Goal: Transaction & Acquisition: Purchase product/service

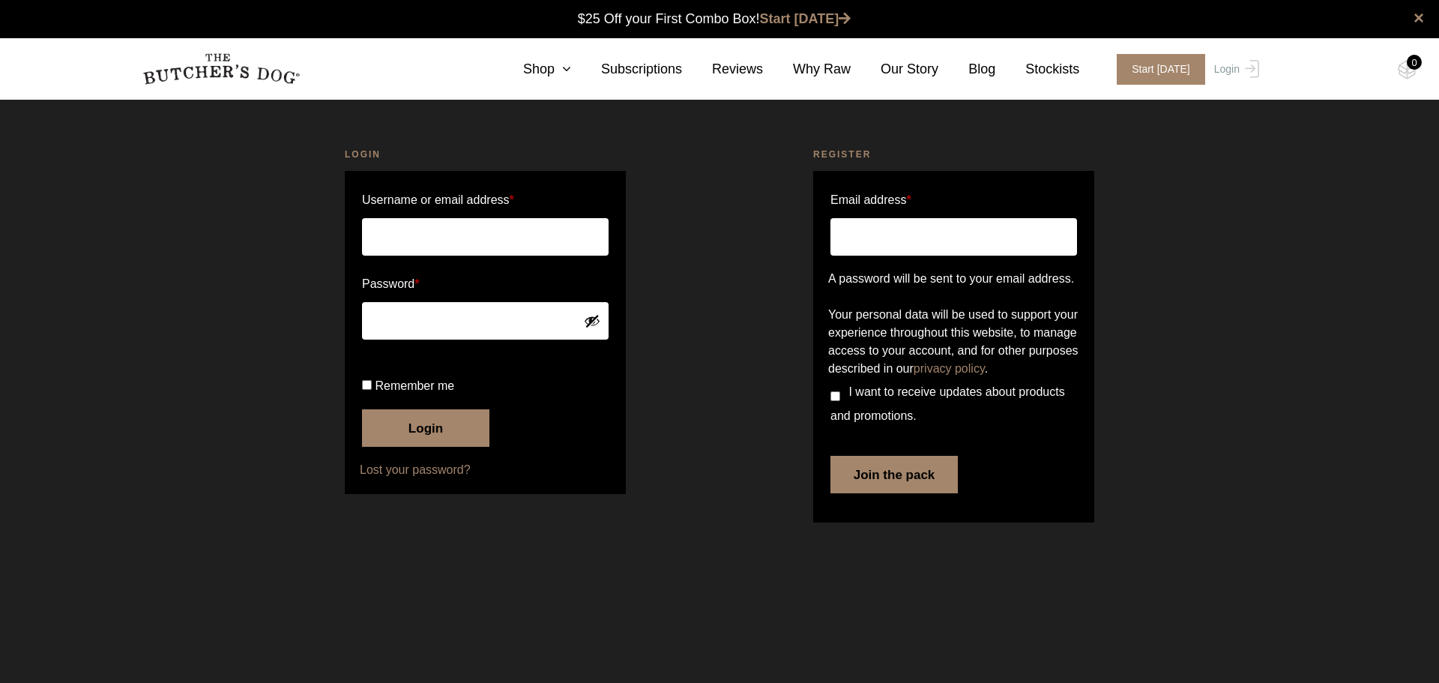
type input "[EMAIL_ADDRESS][DOMAIN_NAME]"
click at [433, 447] on button "Login" at bounding box center [425, 427] width 127 height 37
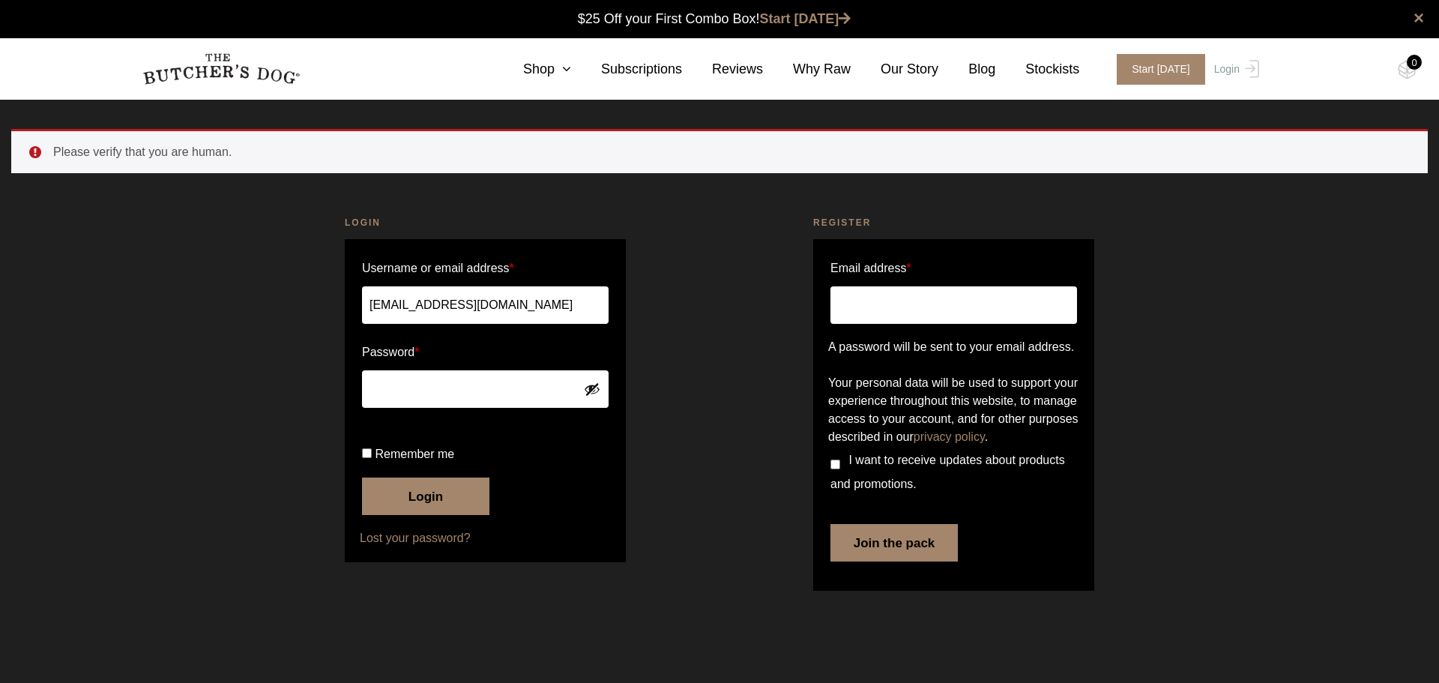
click at [433, 515] on button "Login" at bounding box center [425, 495] width 127 height 37
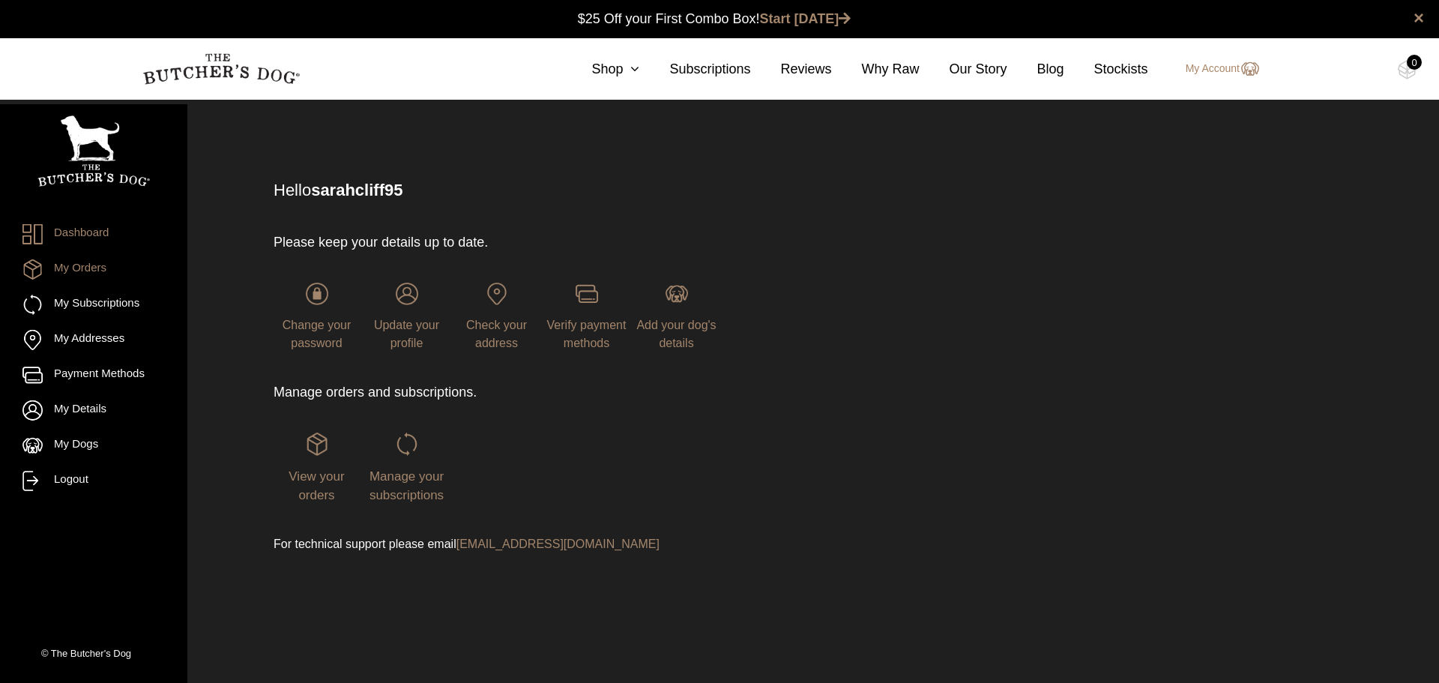
click at [77, 267] on link "My Orders" at bounding box center [93, 269] width 142 height 20
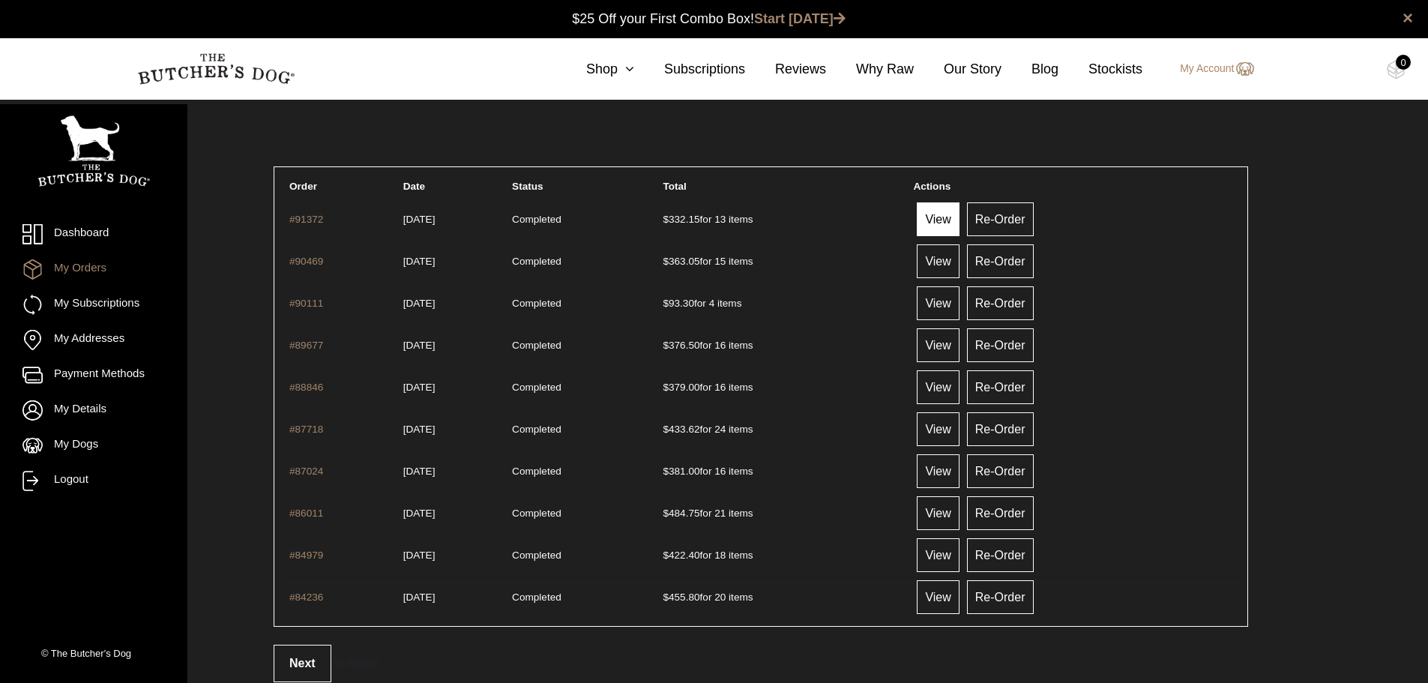
click at [955, 215] on link "View" at bounding box center [938, 219] width 42 height 34
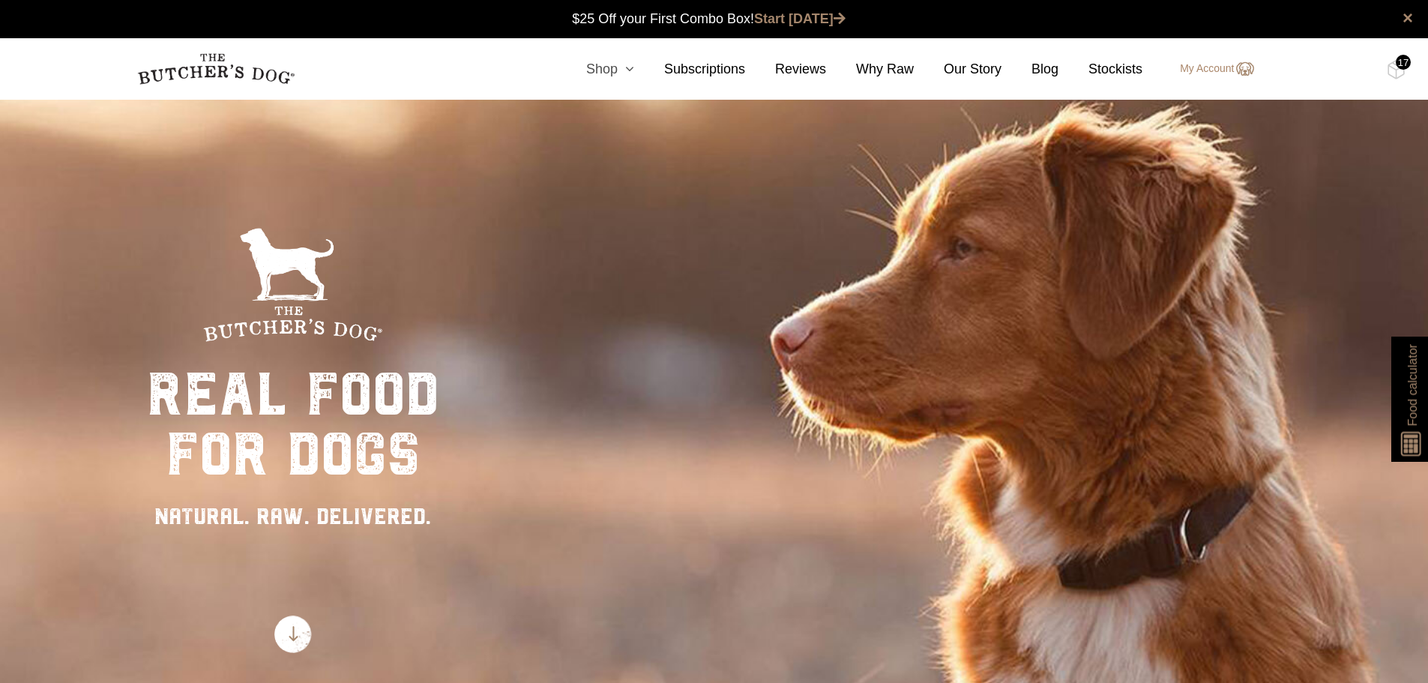
click at [629, 70] on icon at bounding box center [626, 68] width 16 height 13
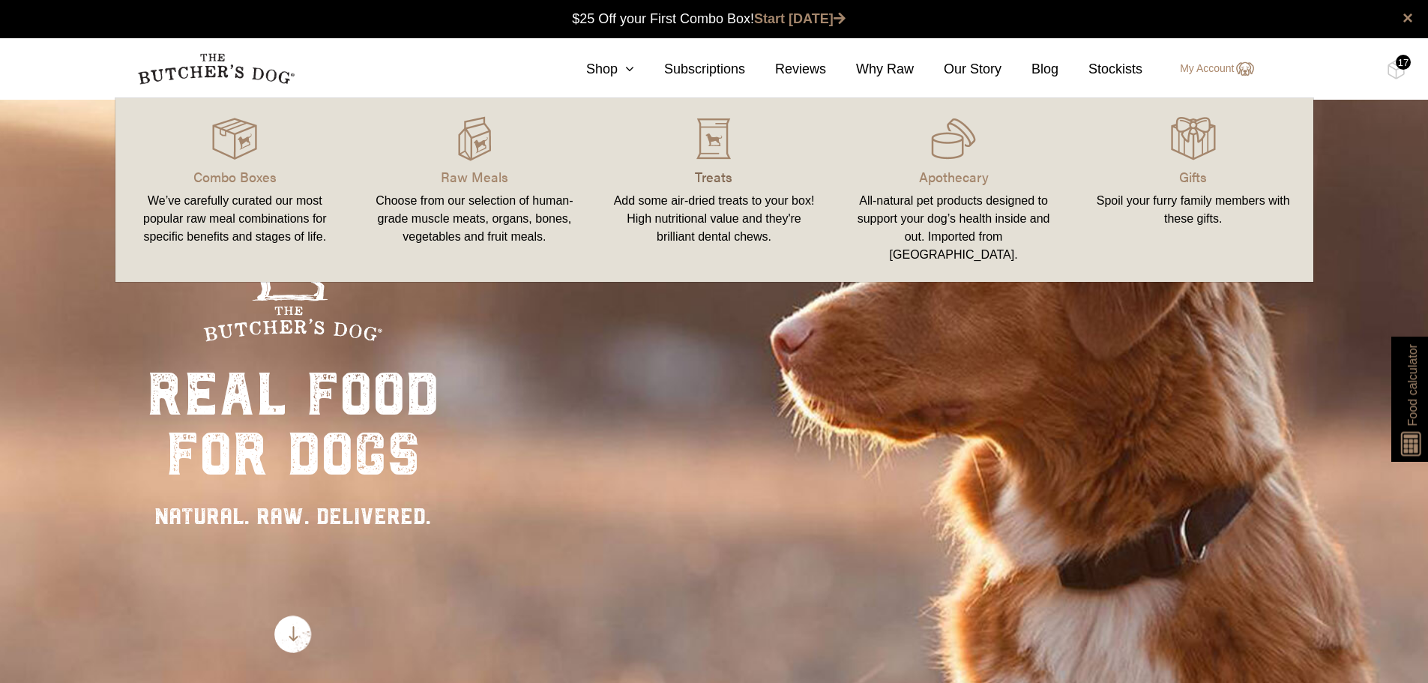
click at [722, 172] on p "Treats" at bounding box center [714, 176] width 204 height 20
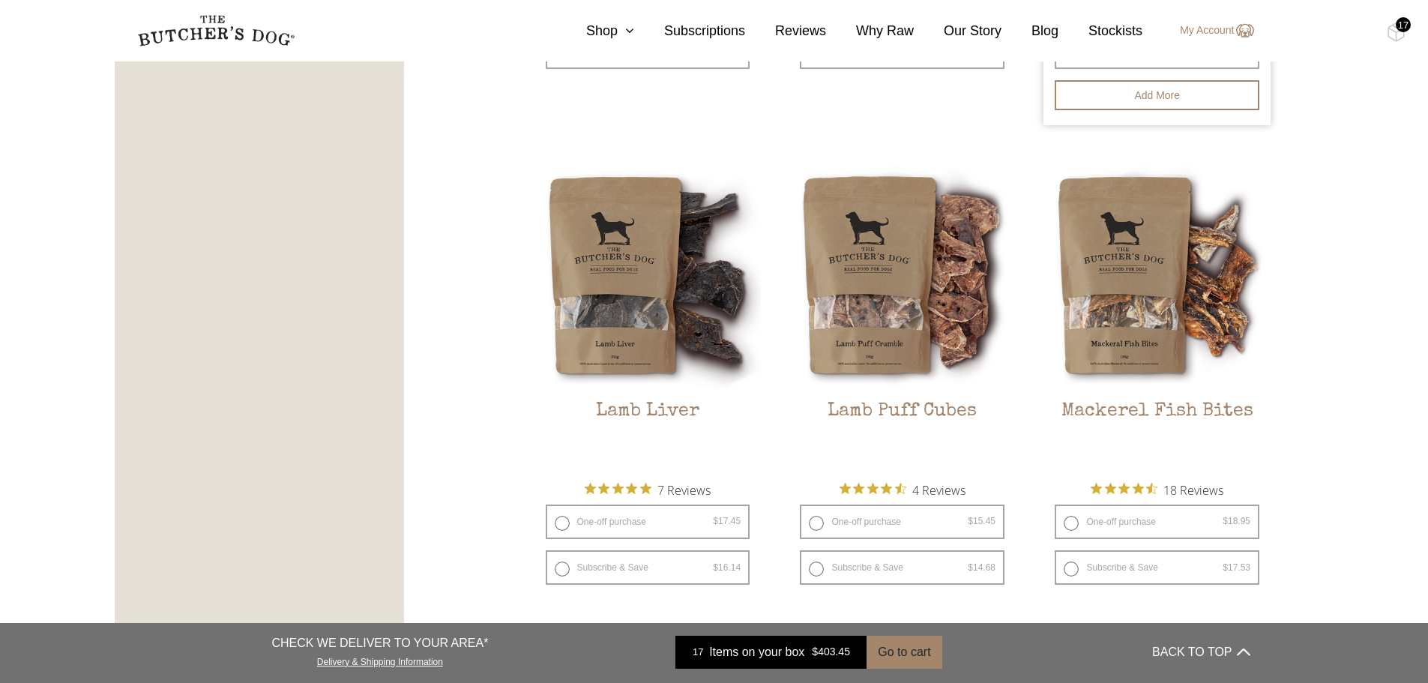
scroll to position [1799, 0]
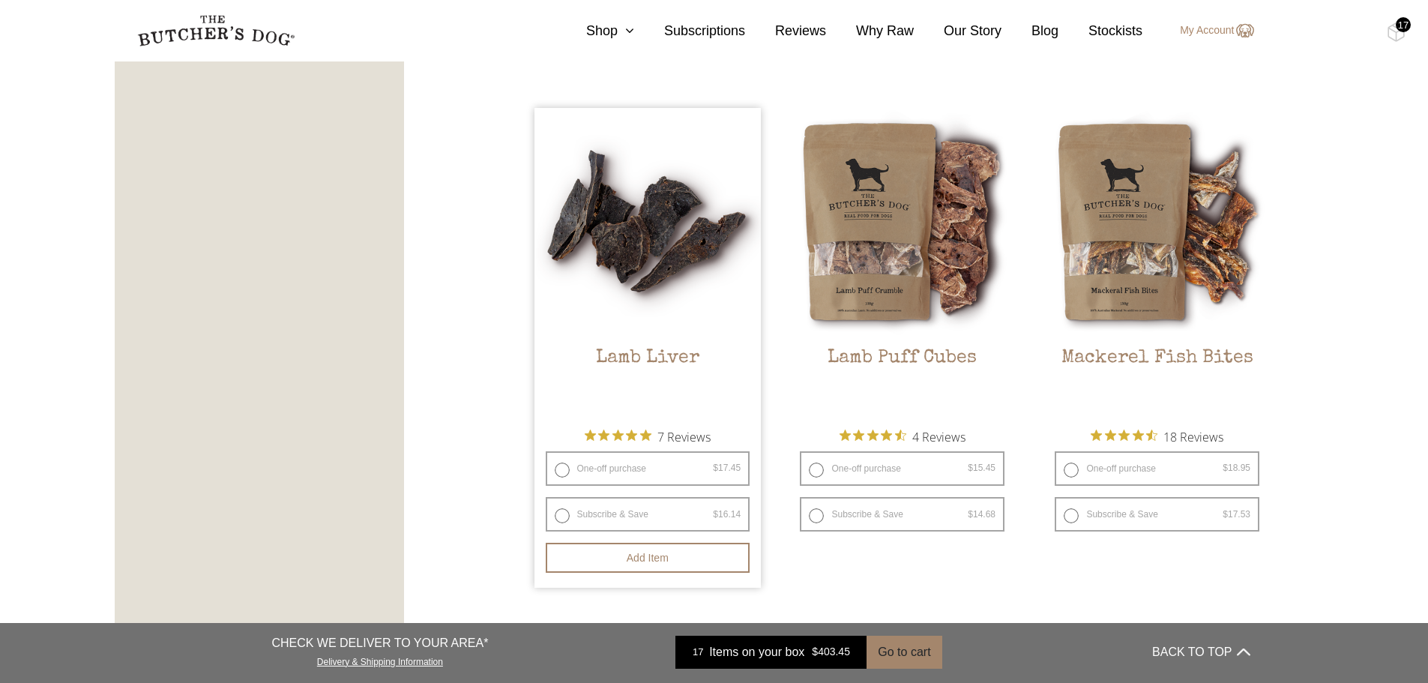
drag, startPoint x: 556, startPoint y: 468, endPoint x: 573, endPoint y: 461, distance: 17.8
click at [568, 464] on label "One-off purchase $ 17.45 — or subscribe and save 7.5%" at bounding box center [648, 468] width 205 height 34
radio input "true"
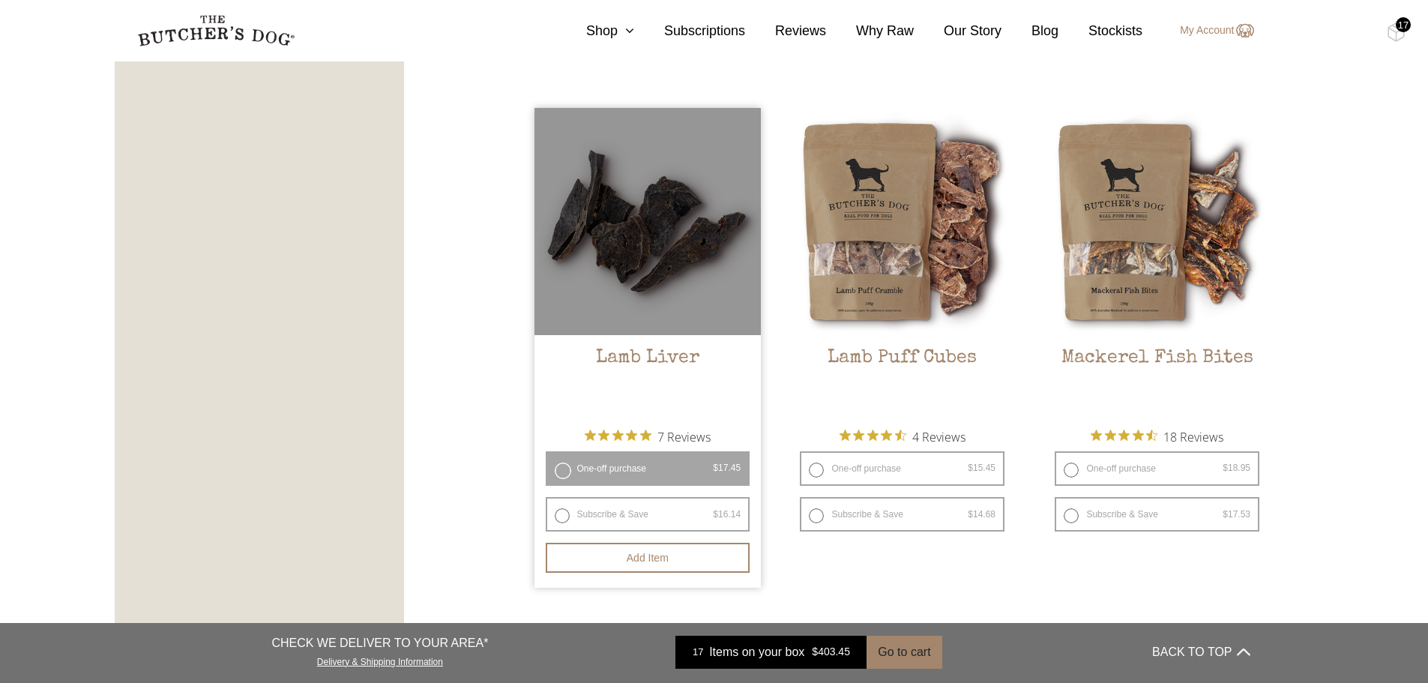
click at [565, 472] on label "One-off purchase $ 17.45 — or subscribe and save 7.5%" at bounding box center [648, 468] width 205 height 34
click at [601, 368] on h2 "Lamb Liver" at bounding box center [647, 382] width 227 height 70
click at [626, 558] on button "Add item" at bounding box center [648, 558] width 205 height 30
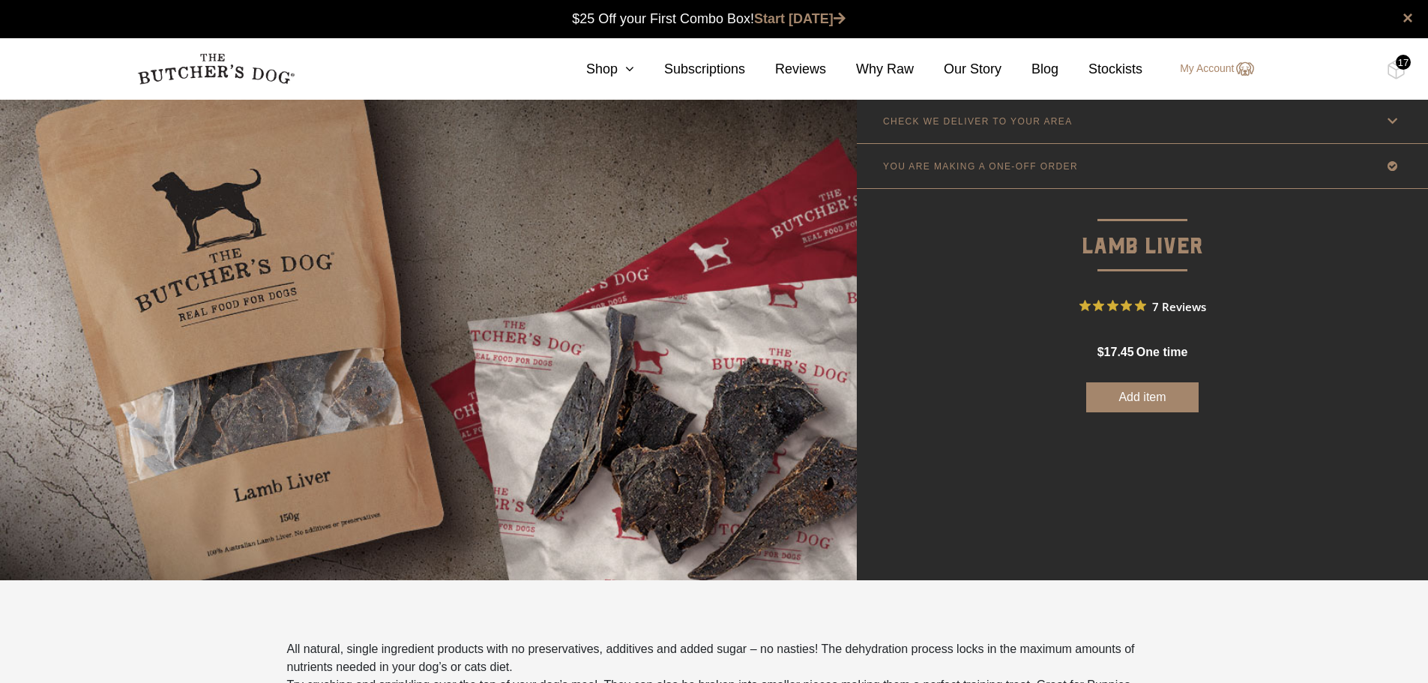
click at [1148, 394] on button "Add item" at bounding box center [1142, 397] width 112 height 30
click at [1132, 397] on button "Add more" at bounding box center [1142, 397] width 112 height 30
click at [1393, 63] on img at bounding box center [1396, 69] width 19 height 19
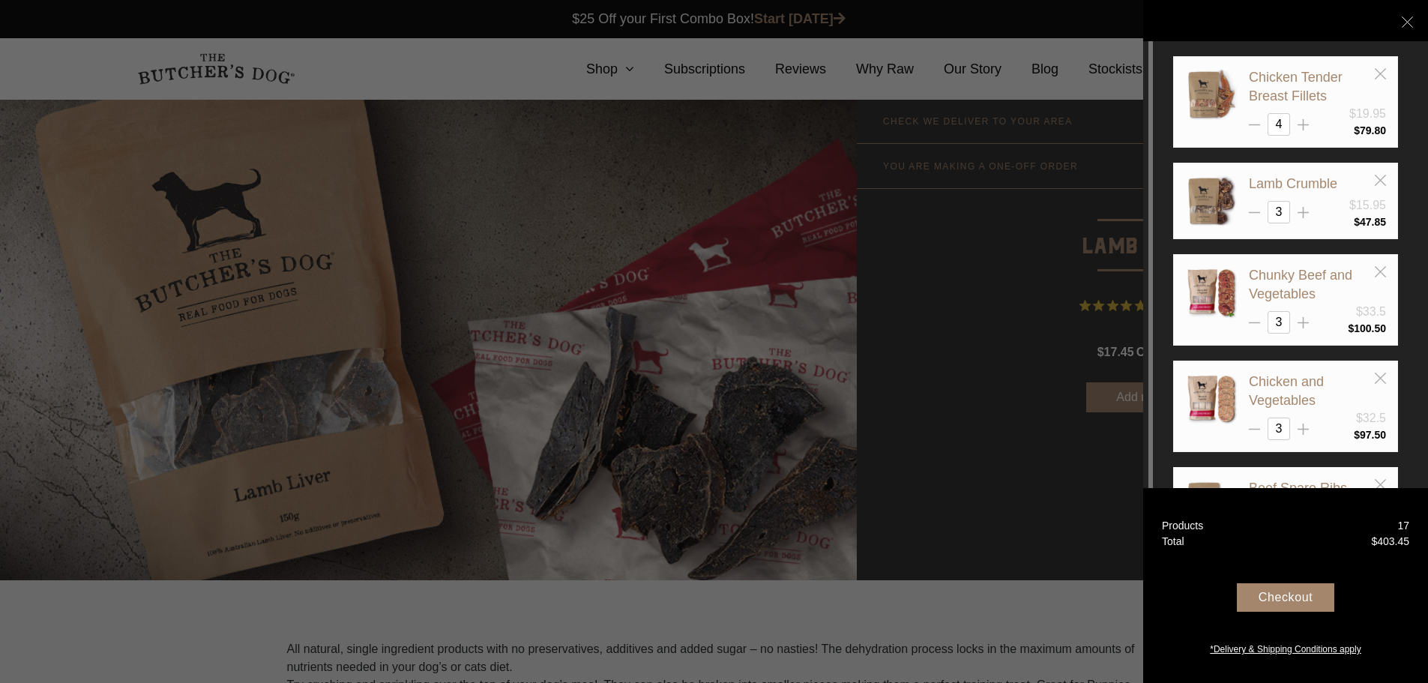
click at [1360, 479] on div "Beef Spare Ribs" at bounding box center [1317, 488] width 137 height 19
drag, startPoint x: 1360, startPoint y: 479, endPoint x: 1360, endPoint y: 434, distance: 45.0
click at [1360, 434] on div "Chicken Tender Breast Fillets $19.95 4 $ 79.80 3 $" at bounding box center [1285, 299] width 225 height 487
click at [1280, 600] on div "Checkout" at bounding box center [1285, 597] width 97 height 28
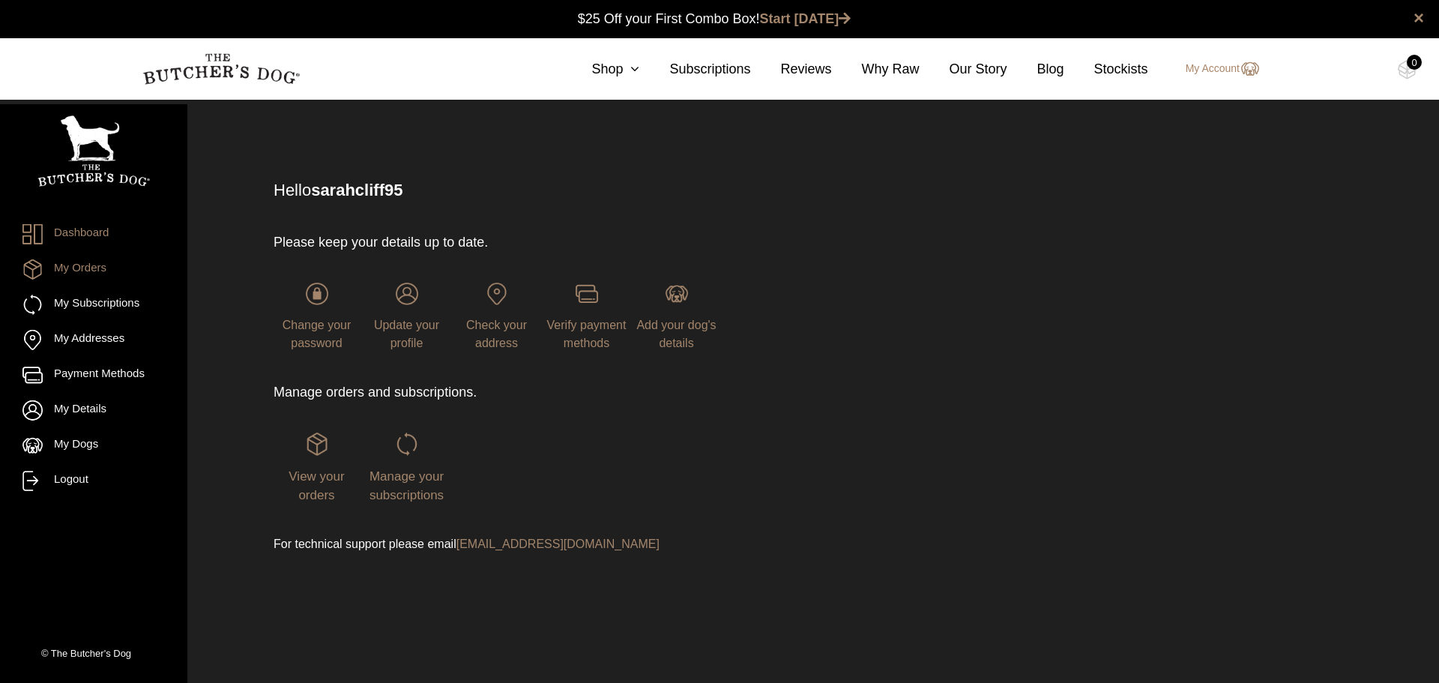
click at [100, 270] on link "My Orders" at bounding box center [93, 269] width 142 height 20
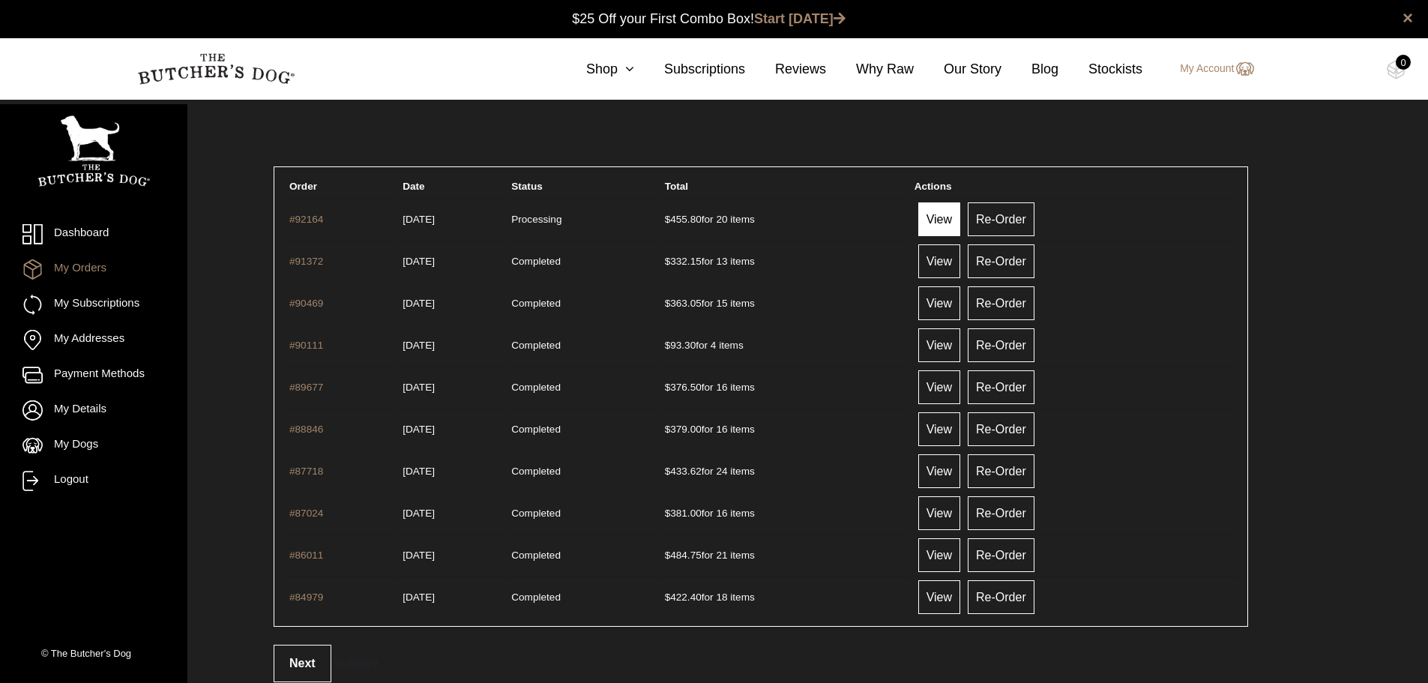
click at [960, 221] on link "View" at bounding box center [939, 219] width 42 height 34
